Goal: Task Accomplishment & Management: Manage account settings

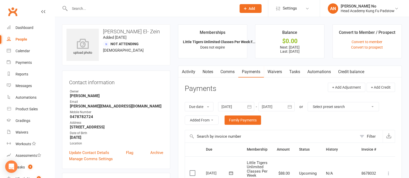
click at [86, 9] on input "text" at bounding box center [150, 8] width 165 height 7
paste input "Alysha"
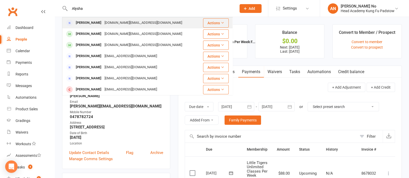
type input "Alysha"
click at [93, 22] on div "[PERSON_NAME]" at bounding box center [88, 22] width 29 height 7
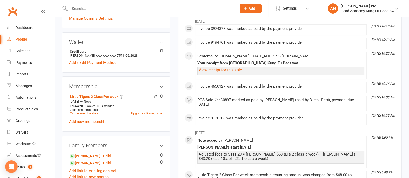
scroll to position [141, 0]
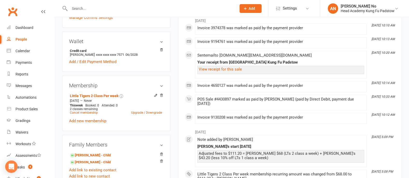
click at [77, 7] on input "text" at bounding box center [150, 8] width 165 height 7
paste input "Ethan Passi"
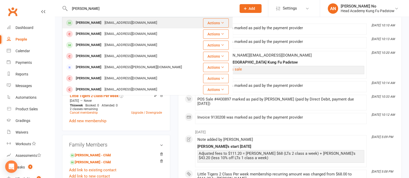
type input "Ethan Passi"
click at [84, 22] on div "Ethan Passi" at bounding box center [88, 22] width 29 height 7
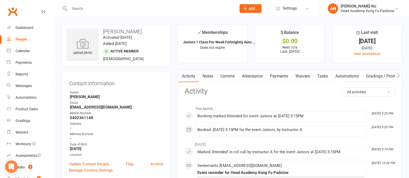
click at [256, 76] on link "Attendance" at bounding box center [252, 76] width 28 height 12
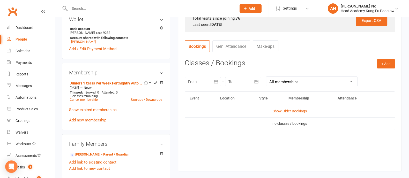
scroll to position [183, 0]
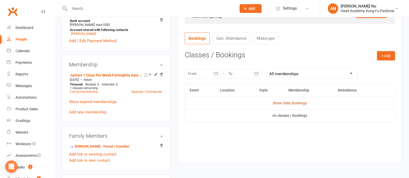
click at [287, 103] on link "Show Older Bookings" at bounding box center [289, 103] width 34 height 4
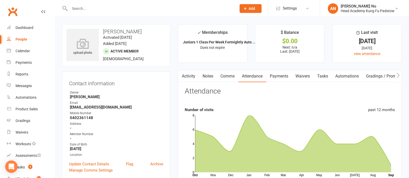
scroll to position [156, 0]
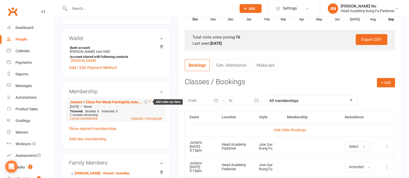
click at [149, 102] on icon at bounding box center [150, 101] width 2 height 2
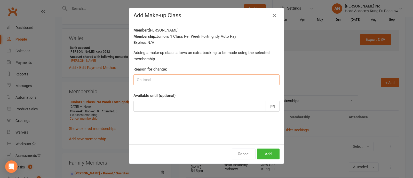
click at [157, 81] on input at bounding box center [207, 79] width 146 height 11
type input "missed 12th Sept"
click at [259, 152] on button "Add" at bounding box center [268, 154] width 23 height 11
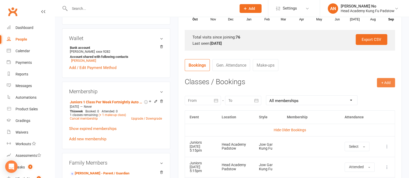
click at [386, 82] on button "+ Add" at bounding box center [386, 82] width 18 height 9
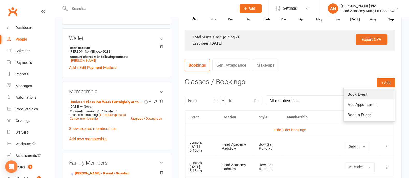
click at [362, 94] on link "Book Event" at bounding box center [368, 94] width 51 height 10
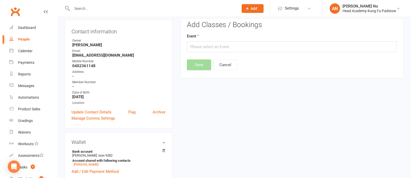
scroll to position [44, 0]
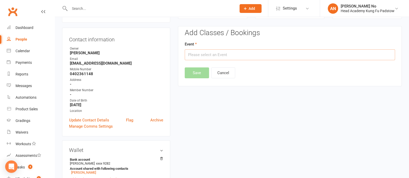
click at [271, 56] on input "text" at bounding box center [290, 54] width 210 height 11
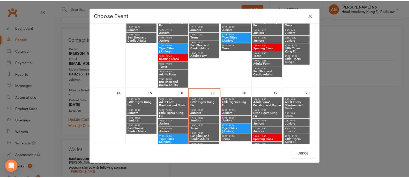
scroll to position [175, 0]
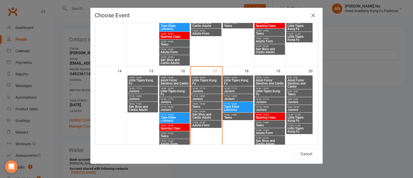
click at [274, 106] on span "17:15 - 18:00" at bounding box center [270, 107] width 28 height 2
type input "Juniors - Sep 19, 2025 5:15:00 PM"
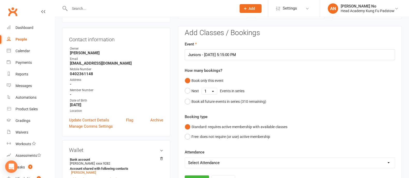
scroll to position [200, 0]
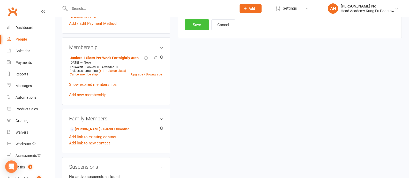
click at [194, 27] on button "Save" at bounding box center [197, 24] width 24 height 11
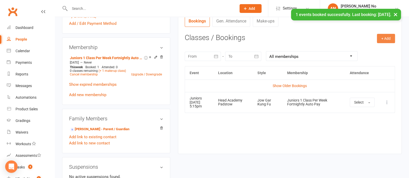
click at [382, 37] on button "+ Add" at bounding box center [386, 38] width 18 height 9
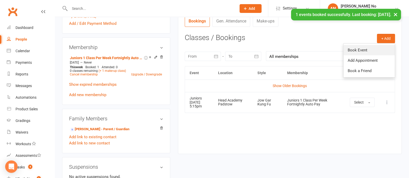
click at [366, 50] on link "Book Event" at bounding box center [368, 50] width 51 height 10
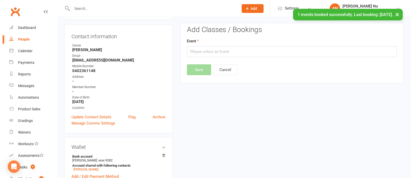
scroll to position [44, 0]
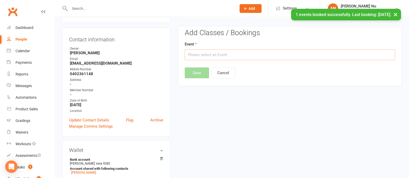
click at [279, 57] on input "text" at bounding box center [290, 54] width 210 height 11
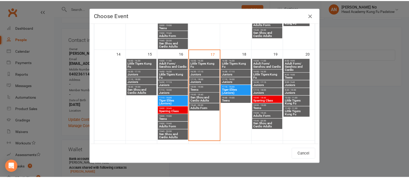
scroll to position [194, 0]
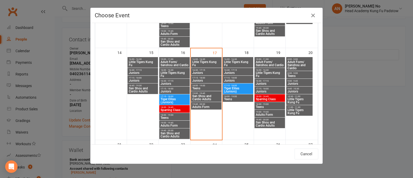
click at [235, 77] on span "17:15 - 18:00" at bounding box center [238, 78] width 28 height 2
type input "Juniors - Sep 18, 2025 5:15:00 PM"
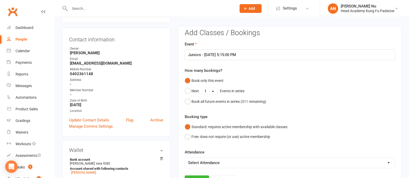
scroll to position [200, 0]
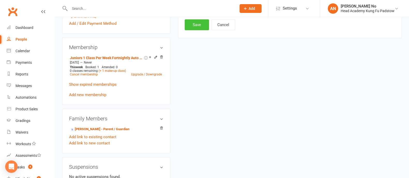
click at [196, 22] on button "Save" at bounding box center [197, 24] width 24 height 11
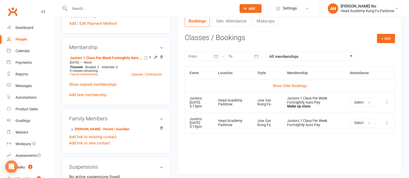
click at [103, 9] on input "text" at bounding box center [150, 8] width 165 height 7
paste input "Tiama Gardner"
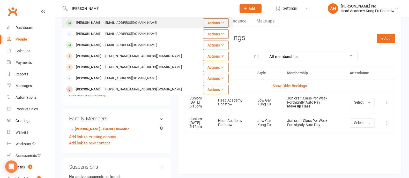
type input "Tiama Gardner"
click at [107, 22] on div "anitagardner2000@gmail.com" at bounding box center [131, 22] width 56 height 7
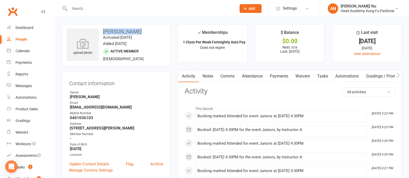
drag, startPoint x: 101, startPoint y: 29, endPoint x: 138, endPoint y: 32, distance: 36.6
click at [138, 32] on h3 "Tiama Gardner" at bounding box center [115, 32] width 99 height 6
copy h3 "Tiama Gardner"
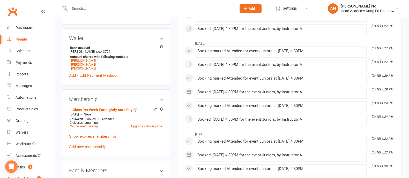
scroll to position [311, 0]
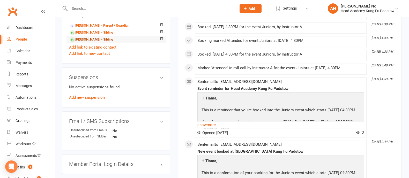
click at [97, 41] on link "William Gardner - Sibling" at bounding box center [91, 39] width 43 height 5
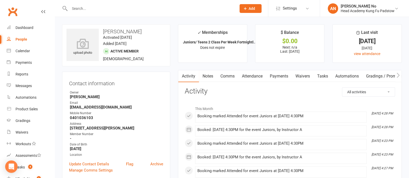
drag, startPoint x: 120, startPoint y: 31, endPoint x: 139, endPoint y: 32, distance: 18.1
click at [139, 32] on h3 "William Gardner" at bounding box center [115, 32] width 99 height 6
copy h3 "Gardner"
click at [87, 9] on input "text" at bounding box center [150, 8] width 165 height 7
paste input "Nicholas Daoud"
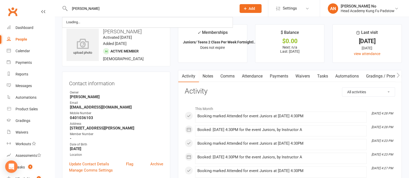
type input "Nicholas Daoud"
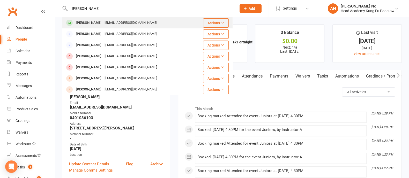
click at [92, 21] on div "Nicholas Daoud" at bounding box center [88, 22] width 29 height 7
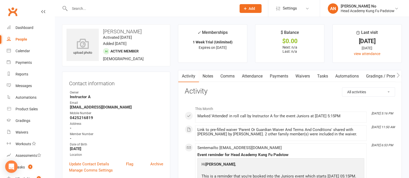
click at [260, 76] on link "Attendance" at bounding box center [252, 76] width 28 height 12
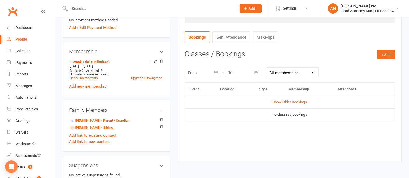
scroll to position [186, 0]
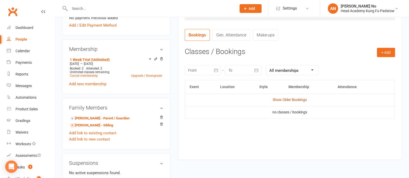
click at [297, 100] on link "Show Older Bookings" at bounding box center [289, 100] width 34 height 4
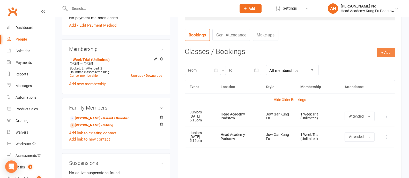
click at [382, 53] on button "+ Add" at bounding box center [386, 52] width 18 height 9
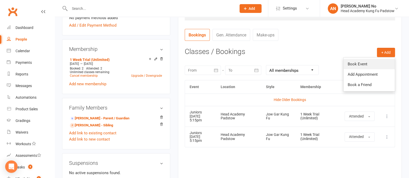
click at [355, 65] on link "Book Event" at bounding box center [368, 64] width 51 height 10
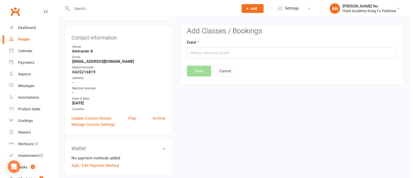
scroll to position [44, 0]
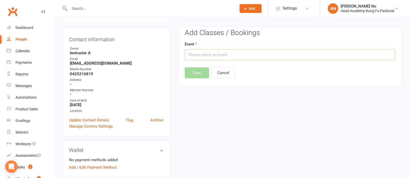
click at [351, 56] on input "text" at bounding box center [290, 54] width 210 height 11
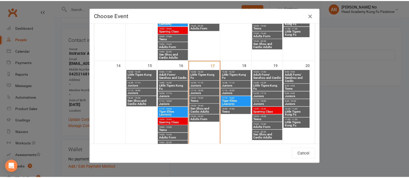
scroll to position [193, 0]
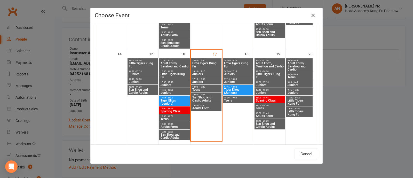
click at [244, 79] on span "17:15 - 18:00" at bounding box center [238, 79] width 28 height 2
type input "Juniors - Sep 18, 2025 5:15:00 PM"
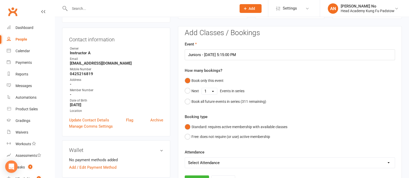
scroll to position [200, 0]
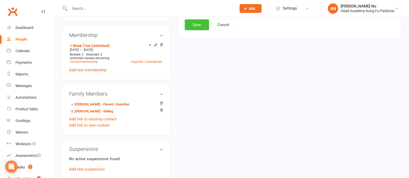
click at [200, 27] on button "Save" at bounding box center [197, 24] width 24 height 11
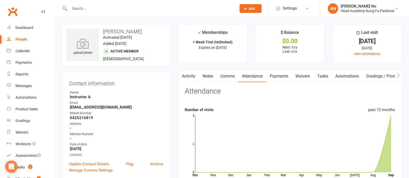
scroll to position [156, 0]
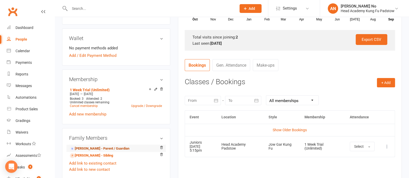
click at [98, 147] on link "Hanna Daoud - Parent / Guardian" at bounding box center [99, 148] width 59 height 5
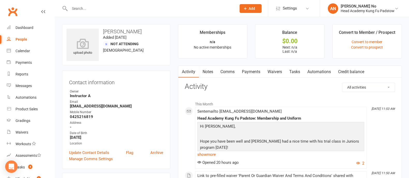
click at [279, 70] on link "Waivers" at bounding box center [275, 72] width 22 height 12
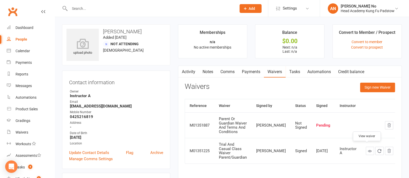
click at [367, 149] on icon at bounding box center [369, 151] width 4 height 4
click at [84, 10] on input "text" at bounding box center [150, 8] width 165 height 7
paste input "Hala El Khoury"
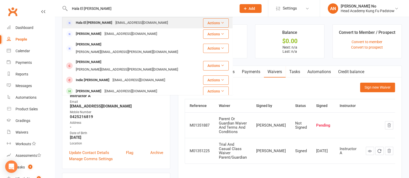
type input "Hala El Khoury"
click at [86, 24] on div "Hala El Khoury" at bounding box center [94, 22] width 40 height 7
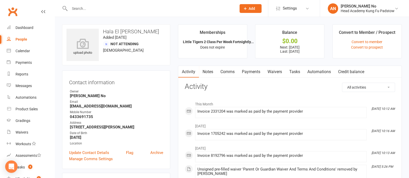
click at [247, 69] on link "Payments" at bounding box center [251, 72] width 26 height 12
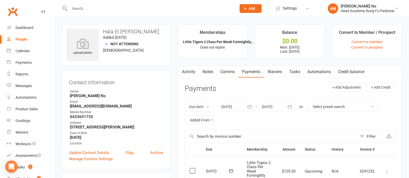
scroll to position [156, 0]
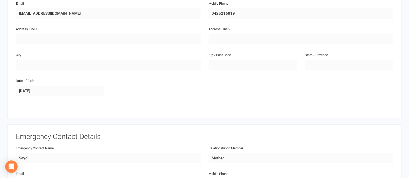
scroll to position [467, 0]
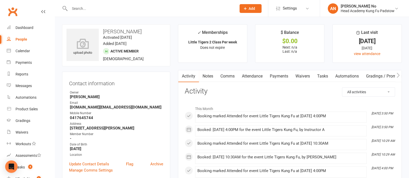
scroll to position [156, 0]
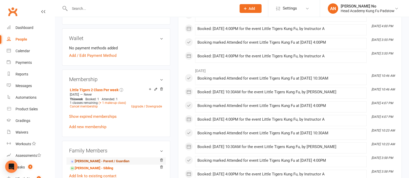
click at [103, 162] on link "[PERSON_NAME] - Parent / Guardian" at bounding box center [99, 161] width 59 height 5
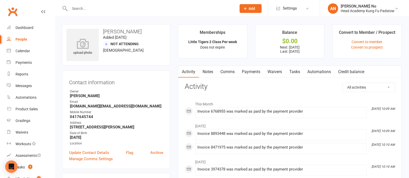
click at [254, 70] on link "Payments" at bounding box center [251, 72] width 26 height 12
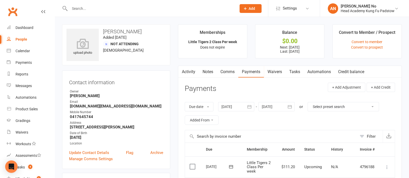
click at [210, 72] on link "Notes" at bounding box center [208, 72] width 18 height 12
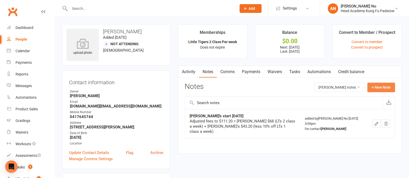
click at [375, 89] on button "+ New Note" at bounding box center [381, 87] width 28 height 9
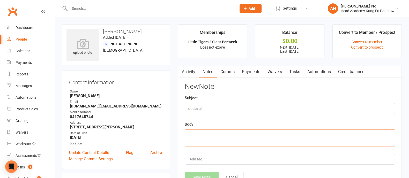
click at [208, 136] on textarea at bounding box center [290, 137] width 210 height 17
click at [205, 109] on input "text" at bounding box center [290, 108] width 210 height 11
type input "D"
paste input "Athletics during Summer"
click at [208, 109] on input "Joshua DG due to Athletics during Summer" at bounding box center [290, 108] width 210 height 11
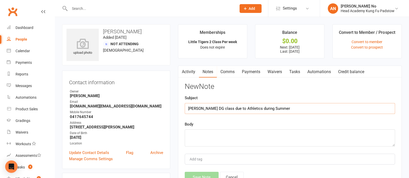
type input "Joshua DG class due to Athletics during Summer"
click at [202, 135] on textarea at bounding box center [290, 137] width 210 height 17
type textarea "a"
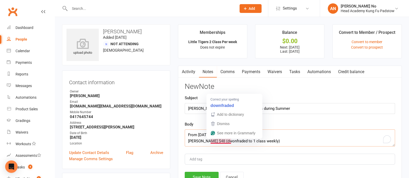
click at [218, 141] on textarea "From 23rd Sept adjusted to $91.20 = Joshua $48 (dwonfraded to 1 class weekly)" at bounding box center [290, 137] width 210 height 17
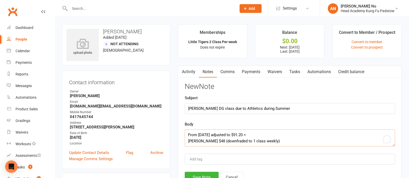
click at [221, 140] on textarea "From 23rd Sept adjusted to $91.20 = Joshua $48 (downfraded to 1 class weekly)" at bounding box center [290, 137] width 210 height 17
click at [272, 141] on textarea "From 23rd Sept adjusted to $91.20 = Joshua $48 (downgraded to 1 class weekly)" at bounding box center [290, 137] width 210 height 17
drag, startPoint x: 394, startPoint y: 145, endPoint x: 393, endPoint y: 156, distance: 10.6
click at [393, 156] on textarea "From 23rd Sept adjusted to $91.20 = Joshua $48 (downgraded to 1 class weekly) +…" at bounding box center [290, 143] width 210 height 28
click at [232, 146] on textarea "From 23rd Sept adjusted to $91.20 = Joshua $48 (downgraded to 1 class weekly) +…" at bounding box center [290, 143] width 210 height 28
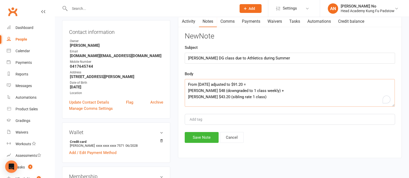
scroll to position [51, 0]
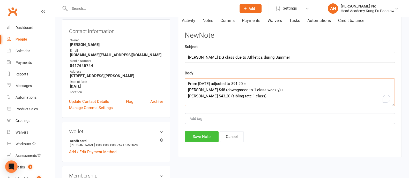
type textarea "From 23rd Sept adjusted to $91.20 = Joshua $48 (downgraded to 1 class weekly) +…"
click at [198, 135] on button "Save Note" at bounding box center [202, 136] width 34 height 11
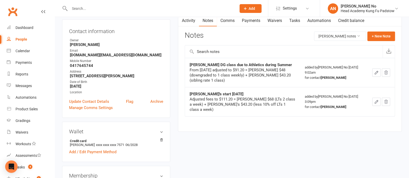
click at [247, 21] on link "Payments" at bounding box center [251, 21] width 26 height 12
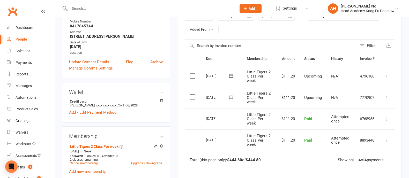
scroll to position [92, 0]
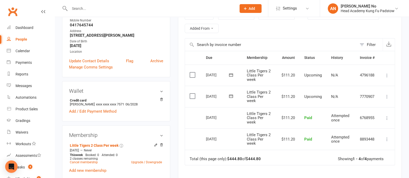
click at [58, 143] on div "upload photo Alysha Green Added 2 February, 2024 Not Attending 38 years old Con…" at bounding box center [116, 111] width 116 height 356
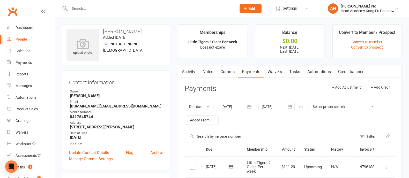
click at [208, 71] on link "Notes" at bounding box center [208, 72] width 18 height 12
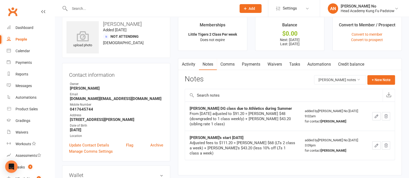
scroll to position [9, 0]
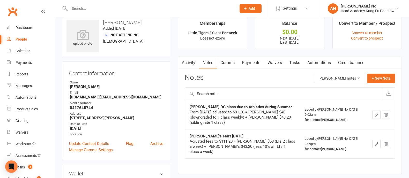
click at [89, 10] on input "text" at bounding box center [150, 8] width 165 height 7
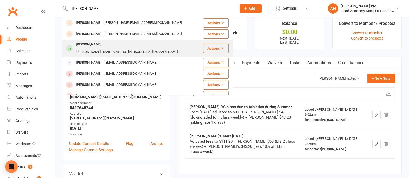
type input "fred"
click at [99, 48] on div "sadie.sheridan@yahoo.co.uk" at bounding box center [126, 51] width 105 height 7
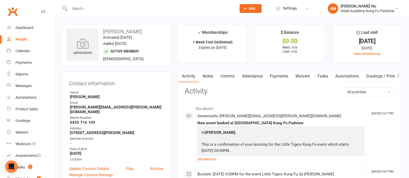
click at [252, 78] on link "Attendance" at bounding box center [252, 76] width 28 height 12
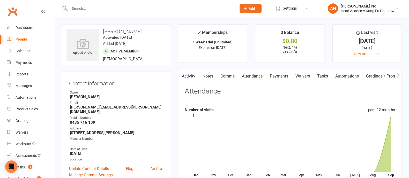
click at [193, 75] on link "Activity" at bounding box center [188, 76] width 21 height 12
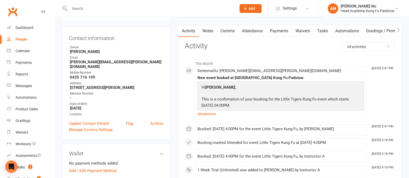
scroll to position [43, 0]
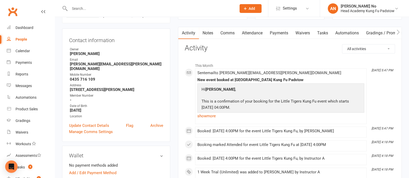
click at [301, 32] on link "Waivers" at bounding box center [302, 33] width 22 height 12
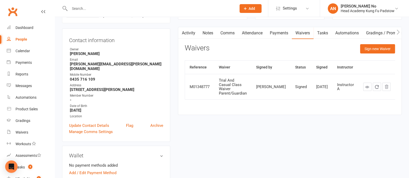
click at [85, 10] on input "text" at bounding box center [150, 8] width 165 height 7
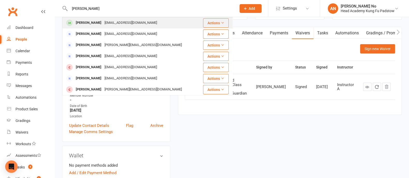
type input "saqndra rod"
click at [90, 21] on div "Samuel Ferreira" at bounding box center [88, 22] width 29 height 7
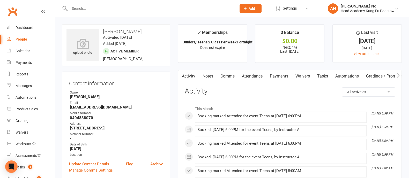
click at [308, 76] on link "Waivers" at bounding box center [302, 76] width 22 height 12
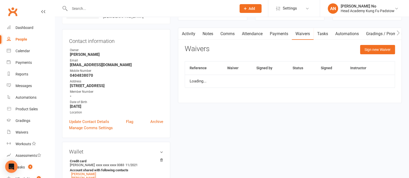
scroll to position [44, 0]
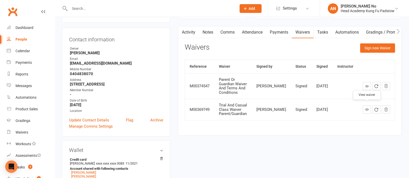
click at [368, 107] on icon at bounding box center [366, 109] width 4 height 4
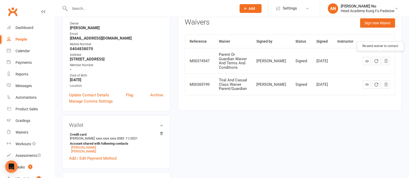
scroll to position [68, 0]
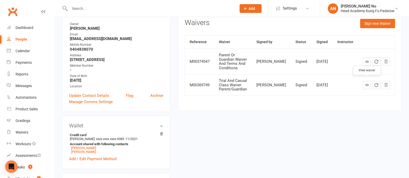
click at [85, 9] on input "text" at bounding box center [150, 8] width 165 height 7
paste input "Samuel Ferreira"
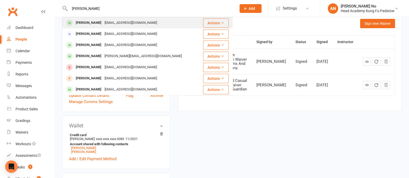
type input "Samuel Ferreira"
click at [96, 23] on div "Samuel Ferreira" at bounding box center [88, 22] width 29 height 7
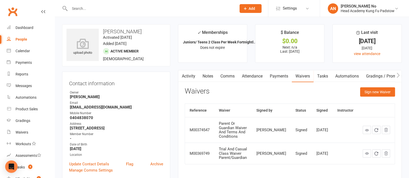
click at [252, 76] on link "Attendance" at bounding box center [252, 76] width 28 height 12
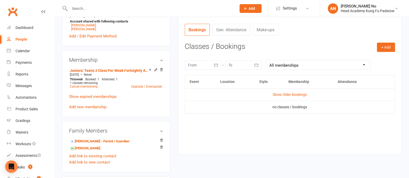
scroll to position [192, 0]
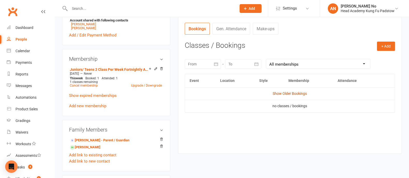
click at [292, 93] on link "Show Older Bookings" at bounding box center [289, 93] width 34 height 4
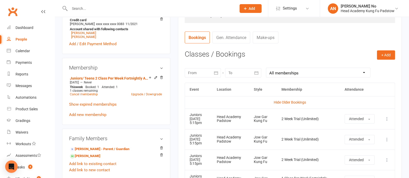
scroll to position [127, 0]
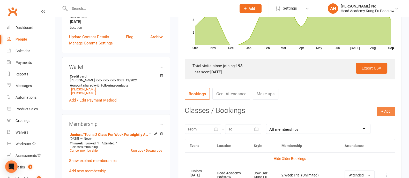
click at [390, 110] on button "+ Add" at bounding box center [386, 111] width 18 height 9
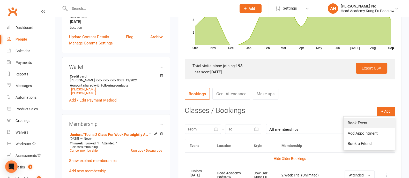
click at [368, 121] on link "Book Event" at bounding box center [368, 123] width 51 height 10
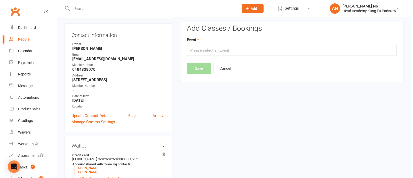
scroll to position [44, 0]
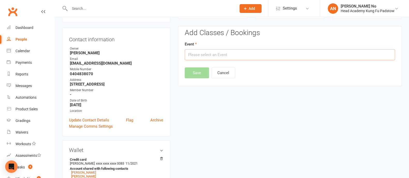
click at [314, 58] on input "text" at bounding box center [290, 54] width 210 height 11
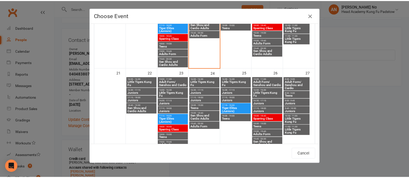
scroll to position [267, 0]
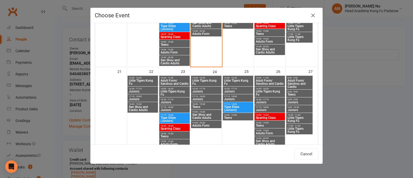
click at [233, 115] on span "18:00 - 19:00" at bounding box center [238, 115] width 28 height 2
type input "Teens - Sep 25, 2025 6:00:00 PM"
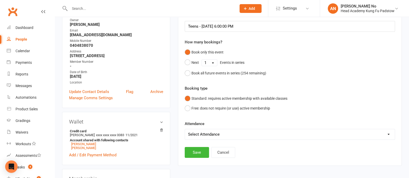
scroll to position [73, 0]
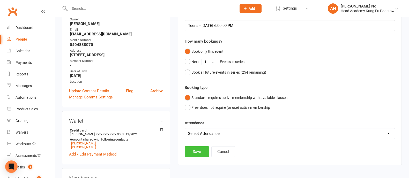
click at [204, 149] on button "Save" at bounding box center [197, 151] width 24 height 11
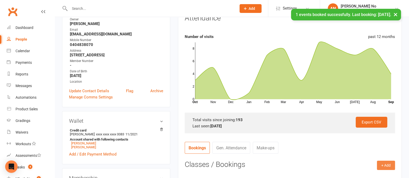
click at [383, 165] on button "+ Add" at bounding box center [386, 165] width 18 height 9
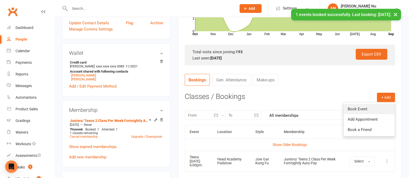
click at [358, 108] on link "Book Event" at bounding box center [368, 109] width 51 height 10
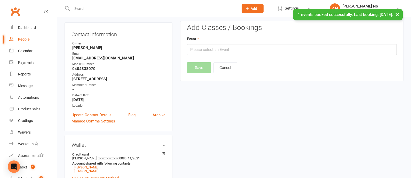
scroll to position [44, 0]
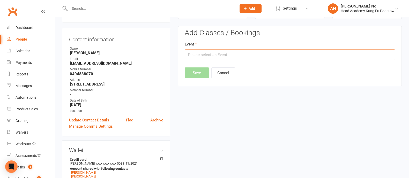
click at [269, 55] on input "text" at bounding box center [290, 54] width 210 height 11
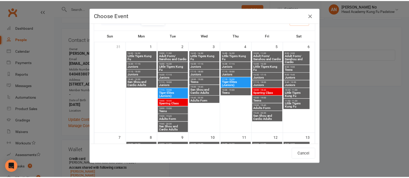
scroll to position [0, 0]
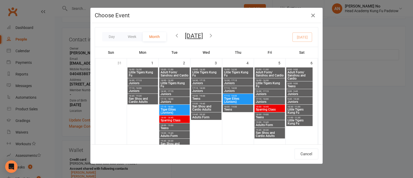
click at [214, 34] on icon "button" at bounding box center [211, 36] width 6 height 6
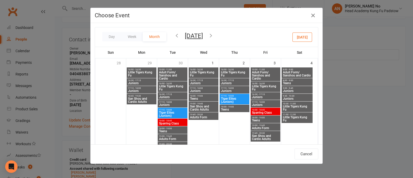
click at [229, 108] on span "18:00 - 19:00" at bounding box center [235, 107] width 28 height 2
type input "Teens - Oct 2, 2025 6:00:00 PM"
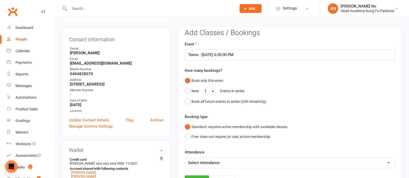
scroll to position [200, 0]
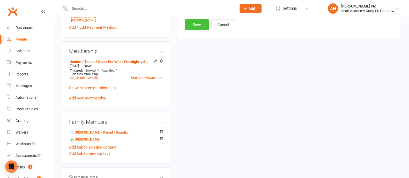
click at [198, 26] on button "Save" at bounding box center [197, 24] width 24 height 11
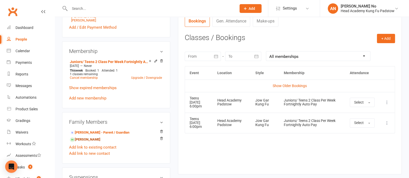
click at [100, 141] on link "Madeline Ferreira - Sibling" at bounding box center [85, 139] width 30 height 5
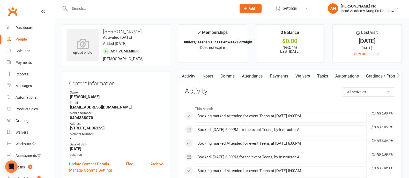
click at [254, 74] on link "Attendance" at bounding box center [252, 76] width 28 height 12
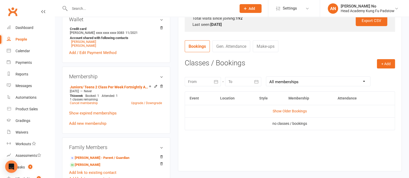
scroll to position [174, 0]
click at [386, 64] on button "+ Add" at bounding box center [386, 64] width 18 height 9
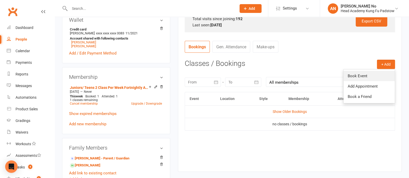
click at [362, 75] on link "Book Event" at bounding box center [368, 76] width 51 height 10
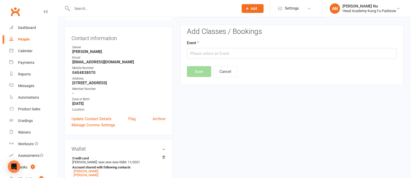
scroll to position [44, 0]
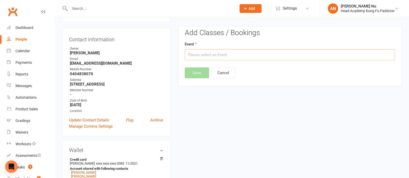
click at [327, 59] on input "text" at bounding box center [290, 54] width 210 height 11
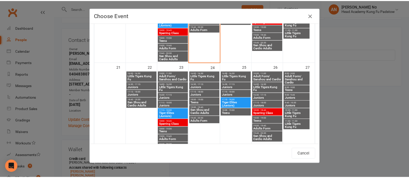
scroll to position [301, 0]
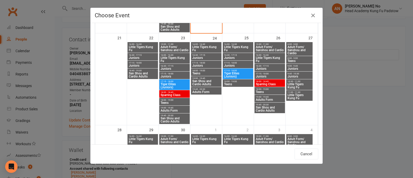
click at [231, 85] on span "Teens" at bounding box center [238, 84] width 28 height 3
type input "Teens - Sep 25, 2025 6:00:00 PM"
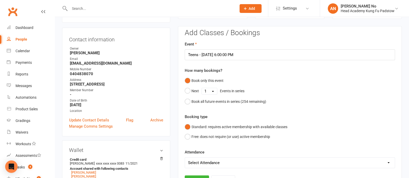
scroll to position [200, 0]
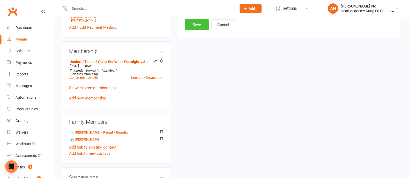
click at [205, 27] on button "Save" at bounding box center [197, 24] width 24 height 11
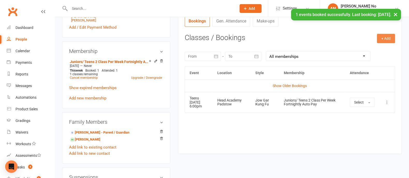
click at [381, 39] on button "+ Add" at bounding box center [386, 38] width 18 height 9
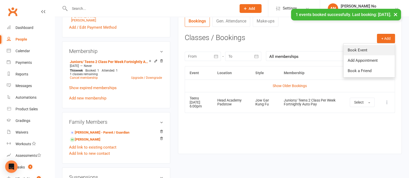
click at [358, 50] on link "Book Event" at bounding box center [368, 50] width 51 height 10
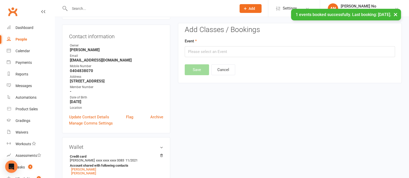
scroll to position [44, 0]
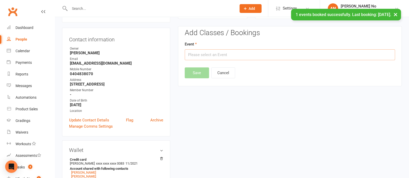
click at [357, 50] on input "text" at bounding box center [290, 54] width 210 height 11
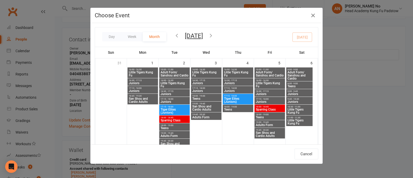
click at [214, 37] on icon "button" at bounding box center [211, 36] width 6 height 6
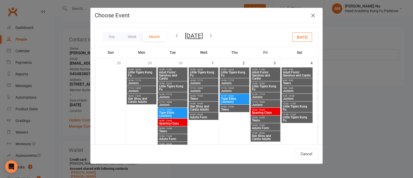
click at [229, 106] on span "18:00 - 19:00" at bounding box center [235, 107] width 28 height 2
type input "Teens - Oct 2, 2025 6:00:00 PM"
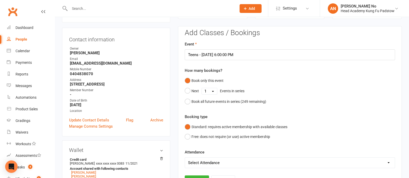
scroll to position [200, 0]
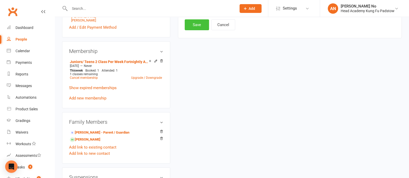
click at [198, 25] on button "Save" at bounding box center [197, 24] width 24 height 11
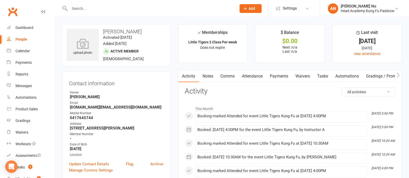
drag, startPoint x: 103, startPoint y: 31, endPoint x: 142, endPoint y: 30, distance: 38.8
click at [142, 30] on h3 "Joshua Lentholm" at bounding box center [115, 32] width 99 height 6
copy h3 "Joshua Lentholm"
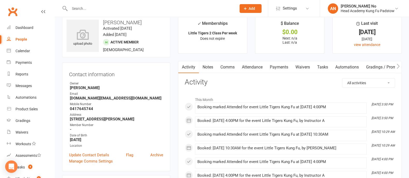
scroll to position [156, 0]
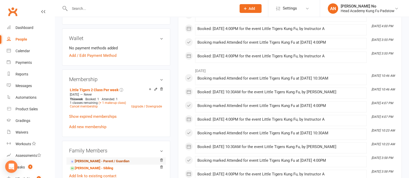
click at [103, 160] on link "[PERSON_NAME] - Parent / Guardian" at bounding box center [99, 161] width 59 height 5
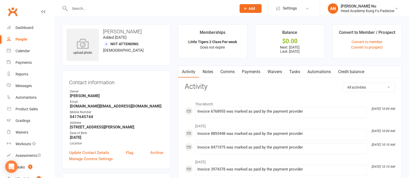
click at [278, 70] on link "Waivers" at bounding box center [275, 72] width 22 height 12
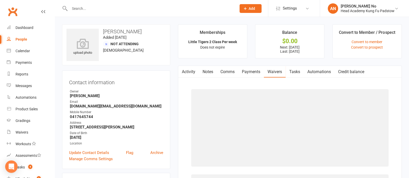
click at [256, 71] on link "Payments" at bounding box center [251, 72] width 26 height 12
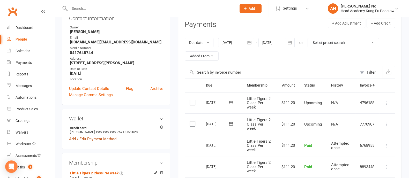
scroll to position [220, 0]
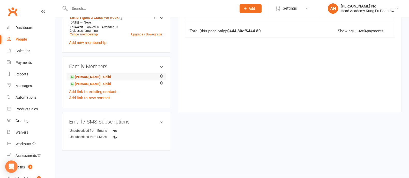
click at [89, 77] on link "Joshua Lentholm - Child" at bounding box center [90, 76] width 41 height 5
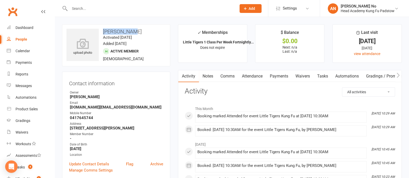
drag, startPoint x: 103, startPoint y: 30, endPoint x: 130, endPoint y: 33, distance: 27.2
click at [130, 33] on h3 "[PERSON_NAME]" at bounding box center [115, 32] width 99 height 6
copy h3 "[PERSON_NAME]"
